Goal: Task Accomplishment & Management: Manage account settings

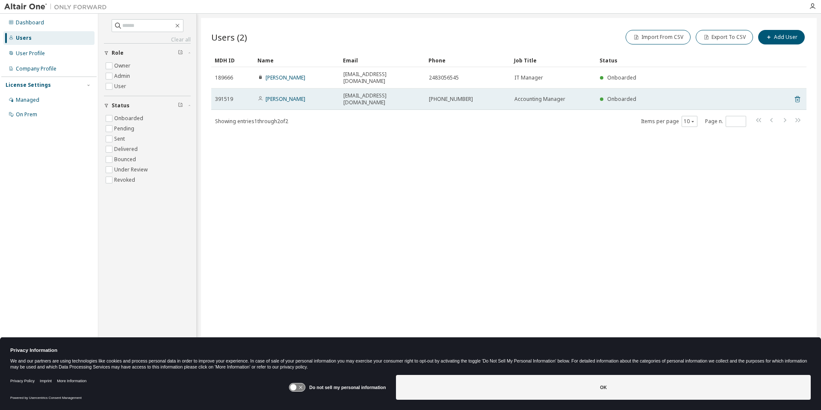
click at [797, 99] on icon at bounding box center [798, 100] width 2 height 2
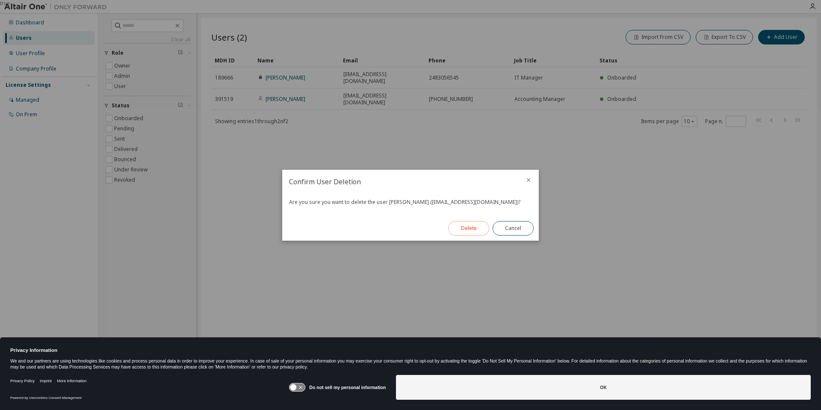
click at [464, 228] on button "Delete" at bounding box center [468, 228] width 41 height 15
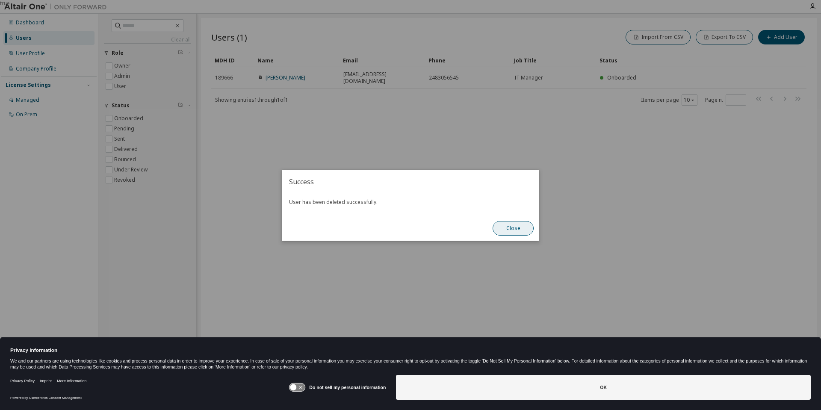
click at [503, 227] on button "Close" at bounding box center [513, 228] width 41 height 15
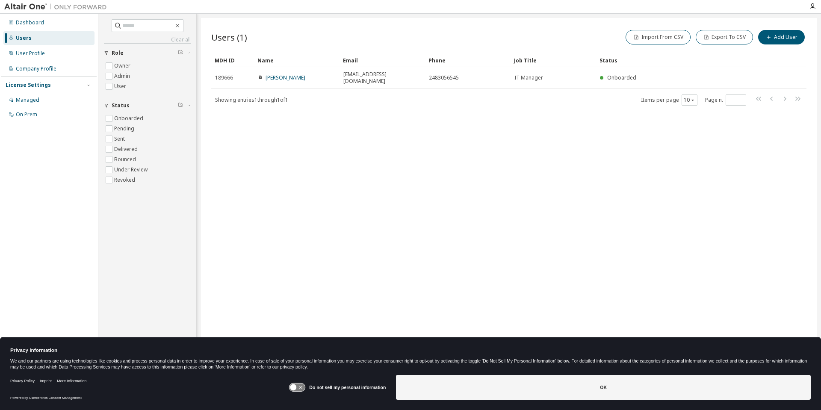
drag, startPoint x: 332, startPoint y: 208, endPoint x: 303, endPoint y: 198, distance: 31.0
click at [316, 202] on div "Users (1) Import From CSV Export To CSV Add User Clear Load Save Save As Field …" at bounding box center [509, 199] width 616 height 363
click at [28, 94] on div "Managed" at bounding box center [48, 100] width 91 height 14
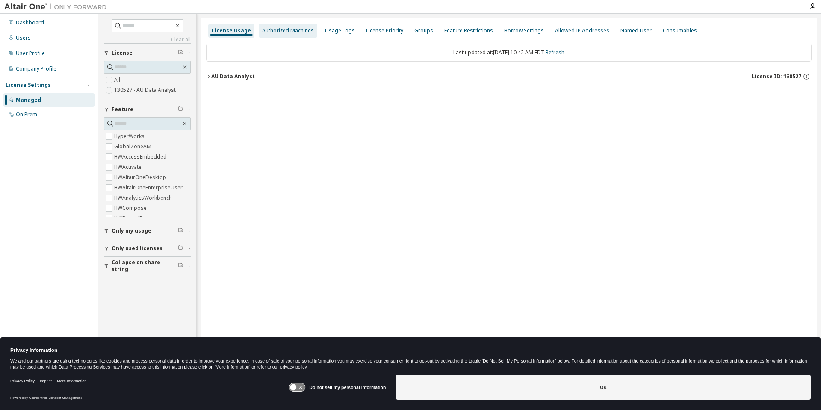
click at [295, 30] on div "Authorized Machines" at bounding box center [288, 30] width 52 height 7
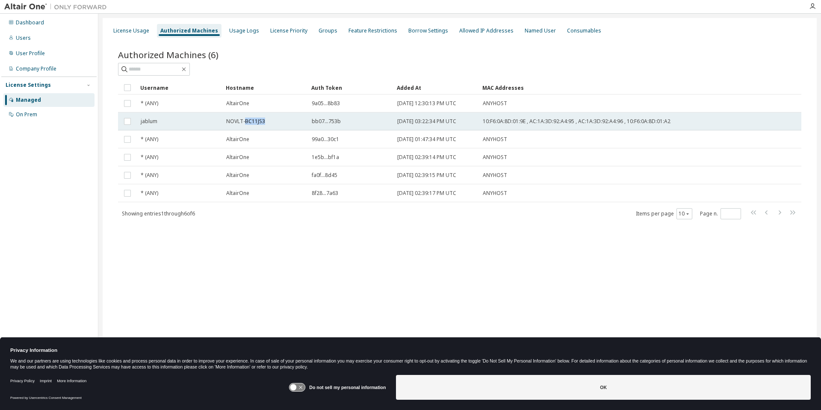
drag, startPoint x: 244, startPoint y: 120, endPoint x: 265, endPoint y: 121, distance: 21.0
click at [265, 121] on div "NOVLT-BC11JS3" at bounding box center [265, 121] width 78 height 7
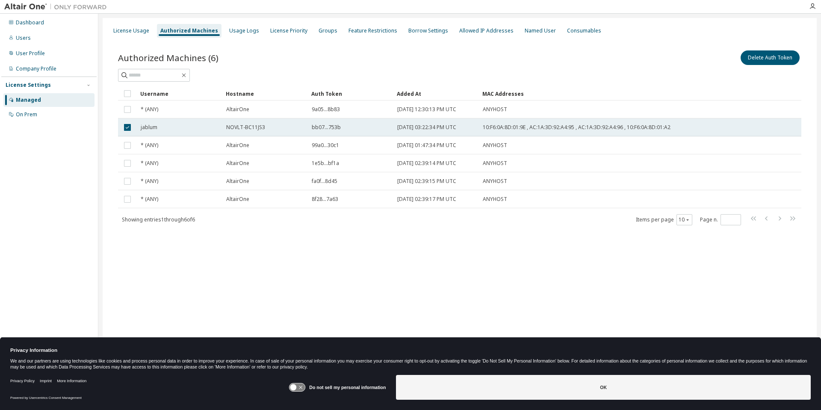
click at [255, 128] on span "NOVLT-BC11JS3" at bounding box center [245, 127] width 39 height 7
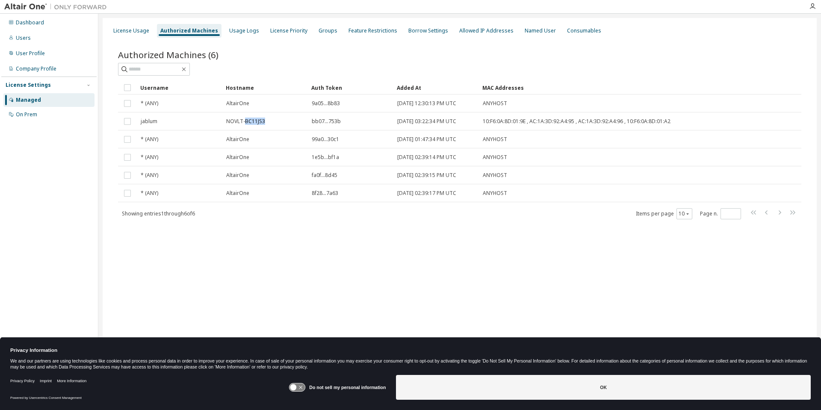
click at [255, 128] on td "NOVLT-BC11JS3" at bounding box center [265, 122] width 86 height 18
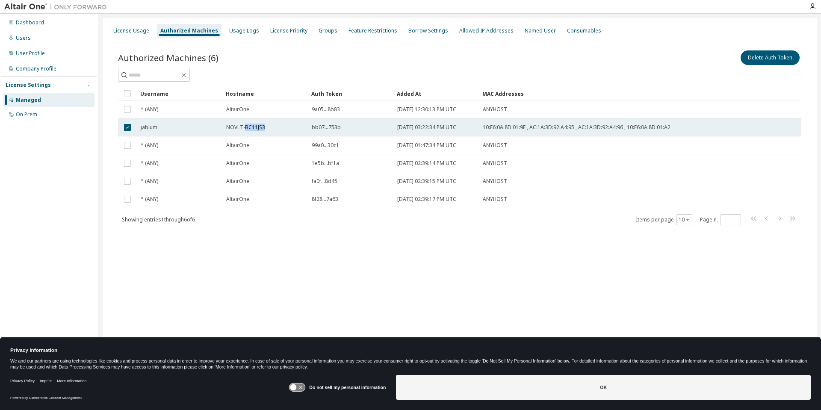
copy span "BC11JS3"
drag, startPoint x: 245, startPoint y: 127, endPoint x: 264, endPoint y: 126, distance: 19.7
click at [264, 126] on div "NOVLT-BC11JS3" at bounding box center [265, 127] width 78 height 7
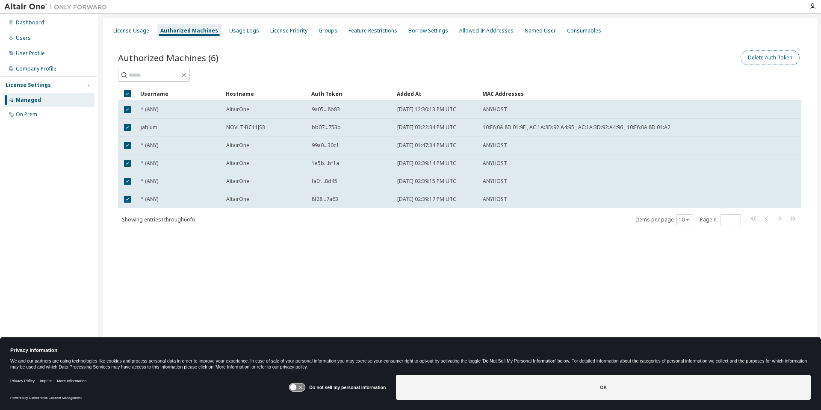
click at [764, 60] on button "Delete Auth Token" at bounding box center [770, 57] width 59 height 15
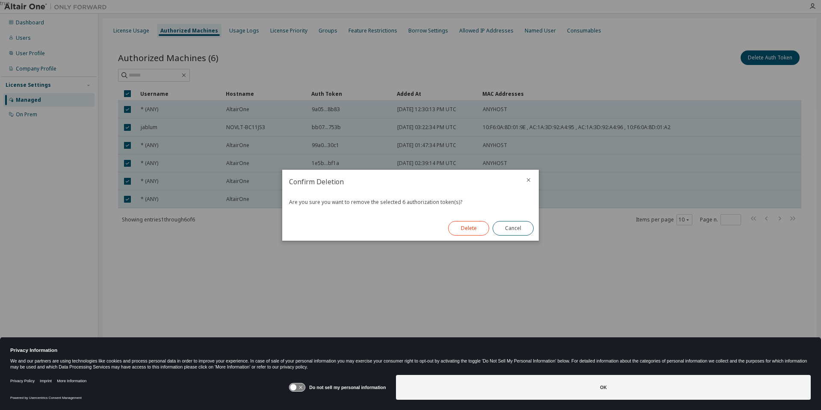
click at [471, 231] on button "Delete" at bounding box center [468, 228] width 41 height 15
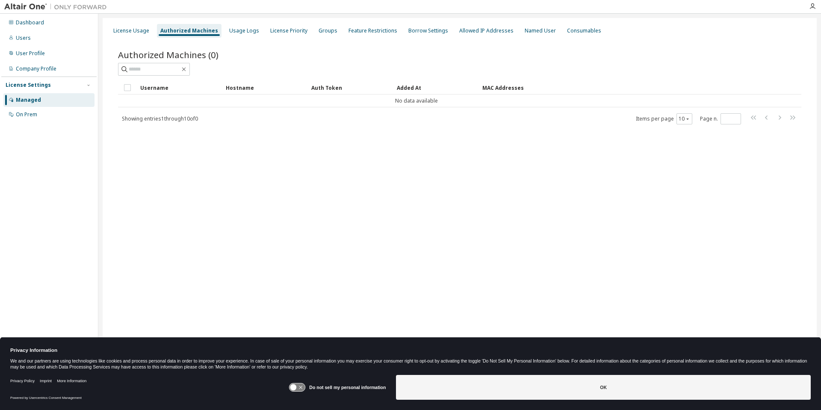
click at [371, 222] on div "License Usage Authorized Machines Usage Logs License Priority Groups Feature Re…" at bounding box center [460, 199] width 714 height 363
click at [23, 115] on div "On Prem" at bounding box center [26, 114] width 21 height 7
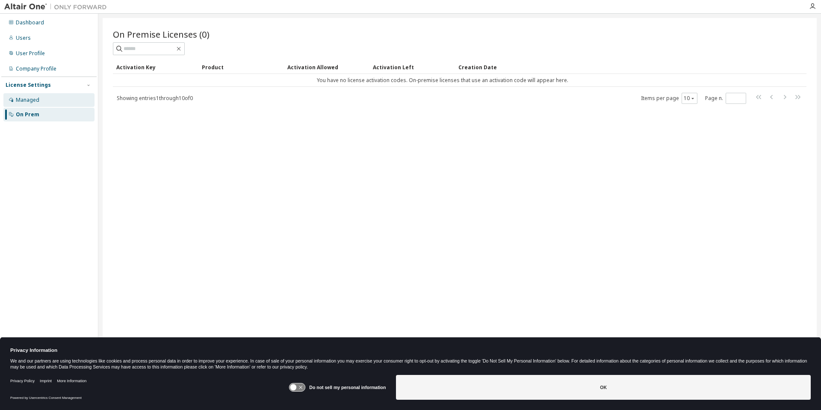
click at [30, 103] on div "Managed" at bounding box center [28, 100] width 24 height 7
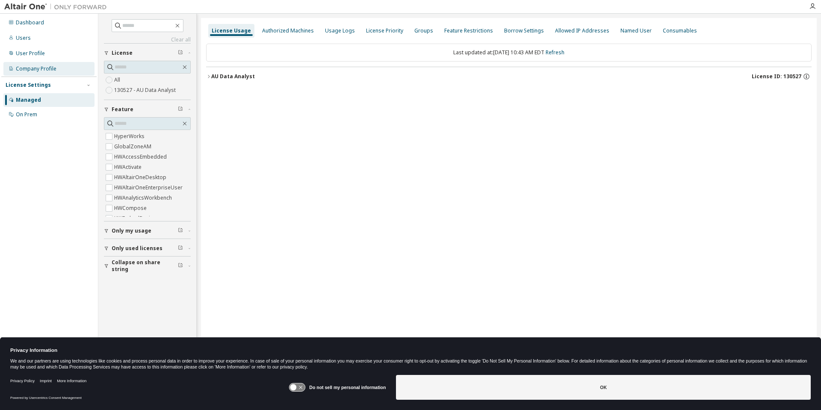
click at [34, 73] on div "Company Profile" at bounding box center [48, 69] width 91 height 14
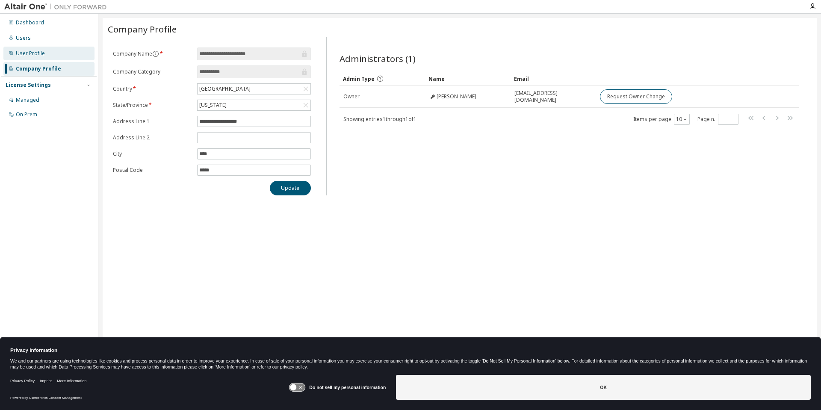
click at [41, 54] on div "User Profile" at bounding box center [30, 53] width 29 height 7
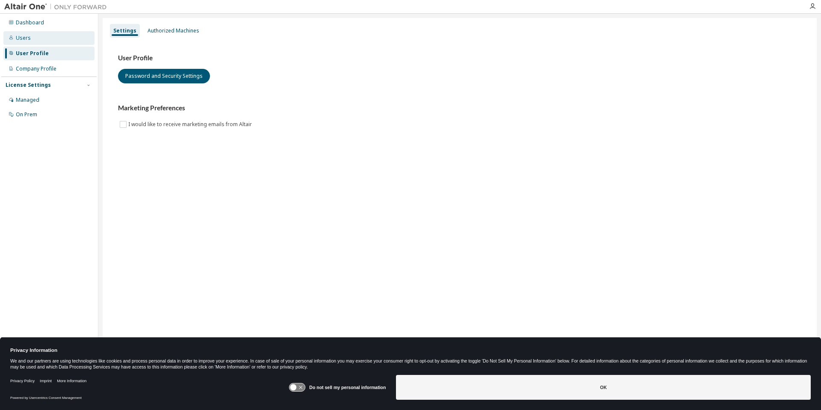
click at [38, 34] on div "Users" at bounding box center [48, 38] width 91 height 14
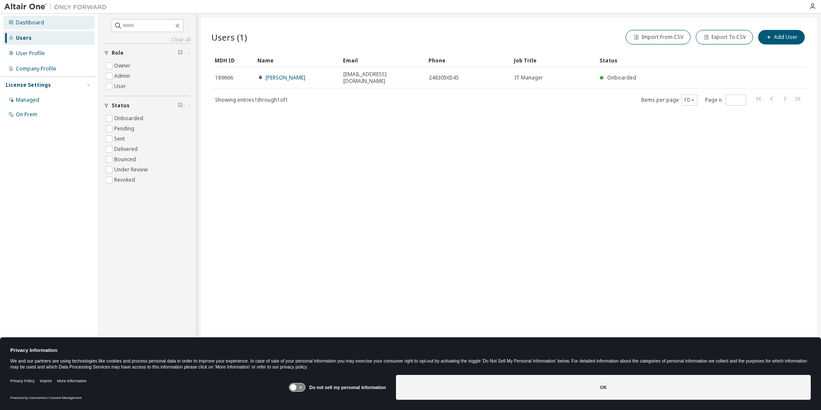
click at [32, 25] on div "Dashboard" at bounding box center [30, 22] width 28 height 7
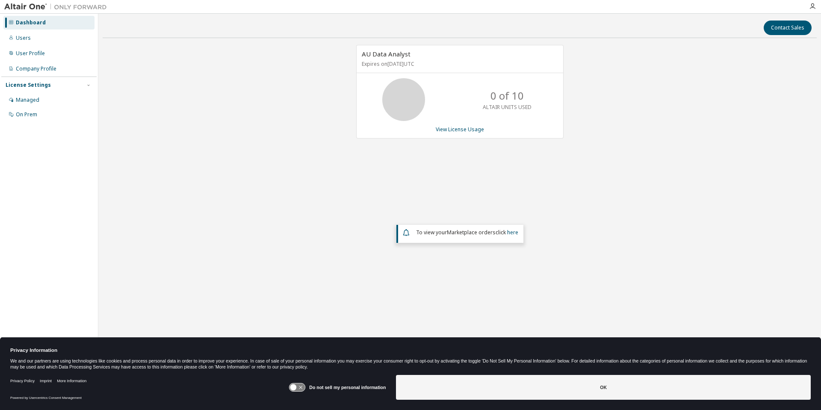
drag, startPoint x: 225, startPoint y: 193, endPoint x: 385, endPoint y: 165, distance: 162.8
click at [225, 193] on div "AU Data Analyst Expires on [DATE] UTC 0 of 10 ALTAIR UNITS USED View License Us…" at bounding box center [460, 178] width 714 height 267
click at [462, 128] on link "View License Usage" at bounding box center [460, 129] width 48 height 7
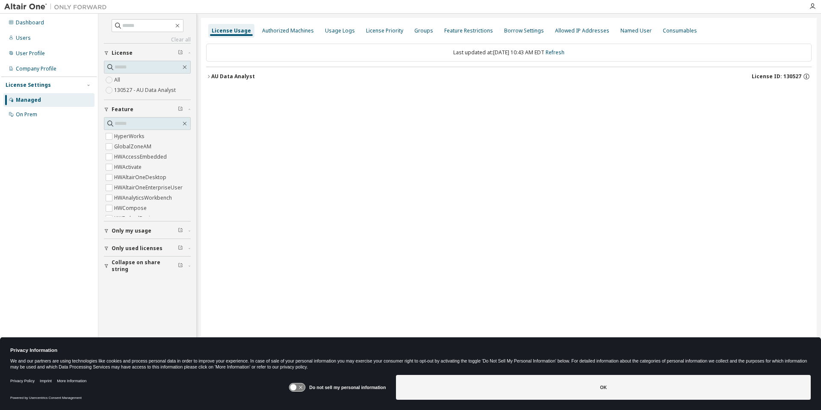
click at [210, 76] on icon "button" at bounding box center [208, 76] width 5 height 5
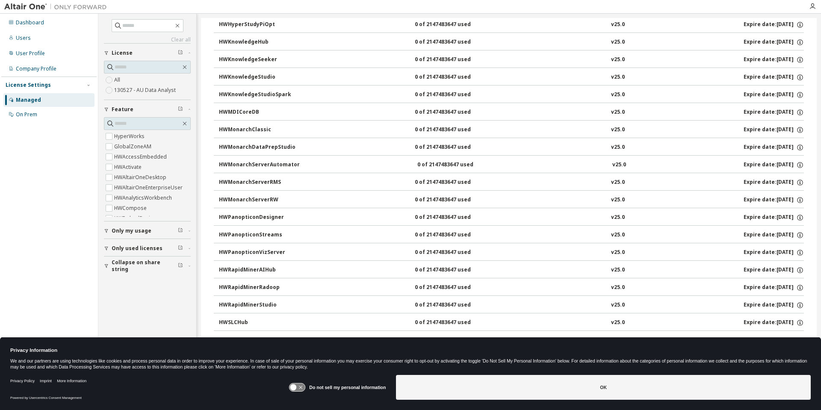
scroll to position [490, 0]
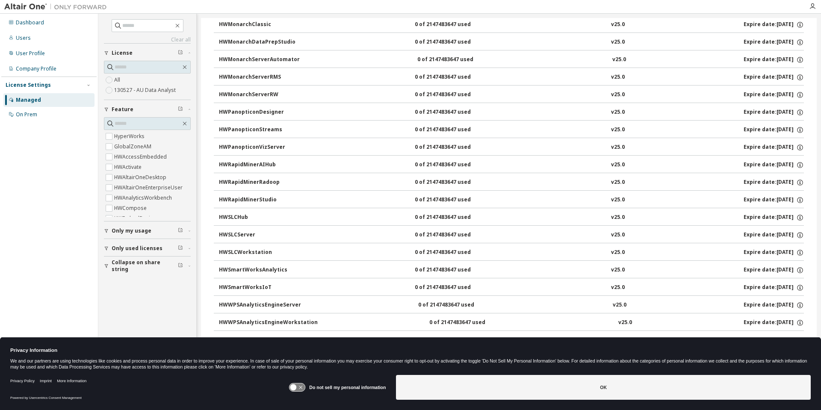
drag, startPoint x: 763, startPoint y: 324, endPoint x: 789, endPoint y: 324, distance: 26.1
click at [789, 324] on div "Expire date: [DATE]" at bounding box center [774, 323] width 60 height 8
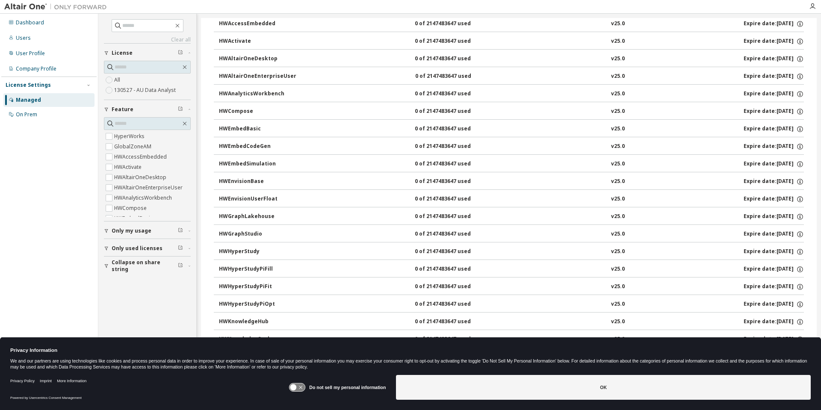
scroll to position [0, 0]
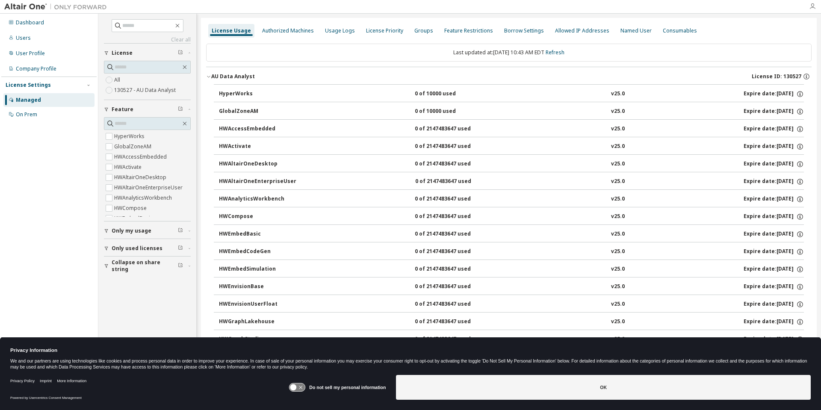
click at [814, 7] on icon "button" at bounding box center [812, 6] width 7 height 7
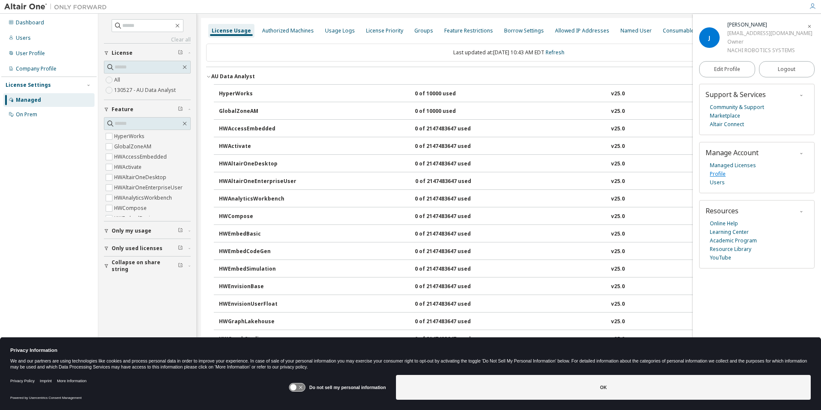
click at [724, 173] on link "Profile" at bounding box center [718, 174] width 16 height 9
click at [779, 74] on button "Logout" at bounding box center [787, 69] width 56 height 16
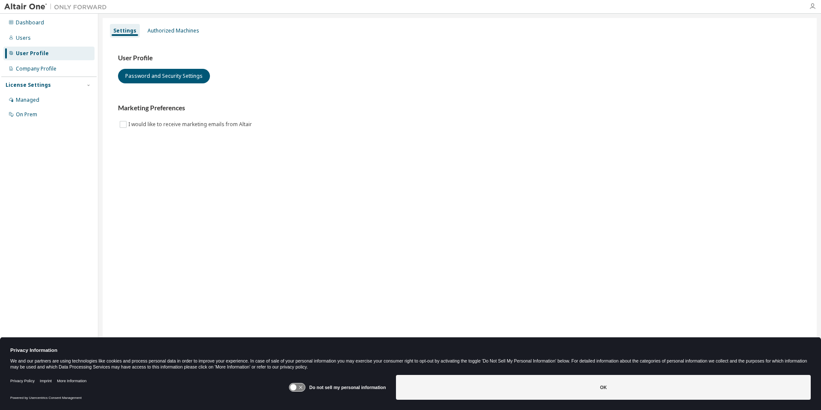
click at [812, 6] on icon "button" at bounding box center [812, 6] width 7 height 7
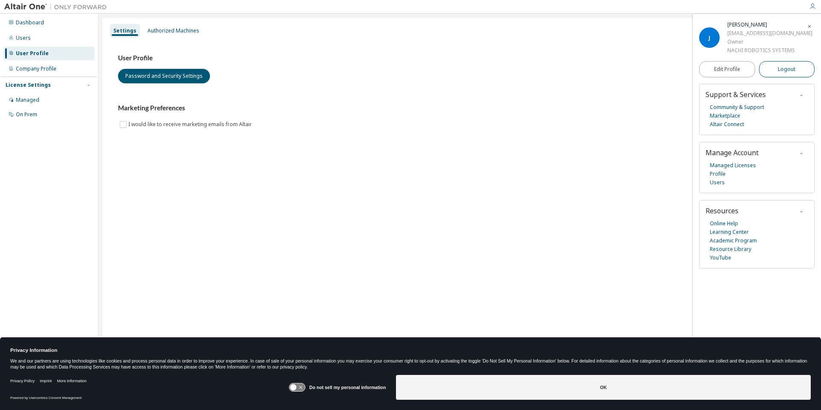
click at [773, 70] on button "Logout" at bounding box center [787, 69] width 56 height 16
